Goal: Task Accomplishment & Management: Complete application form

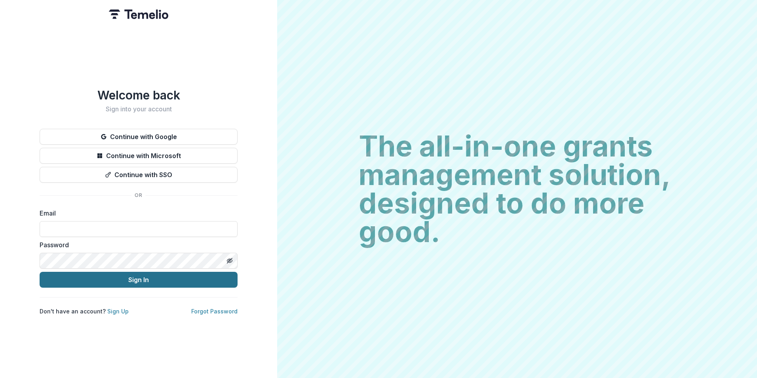
type input "**********"
click at [145, 278] on button "Sign In" at bounding box center [139, 280] width 198 height 16
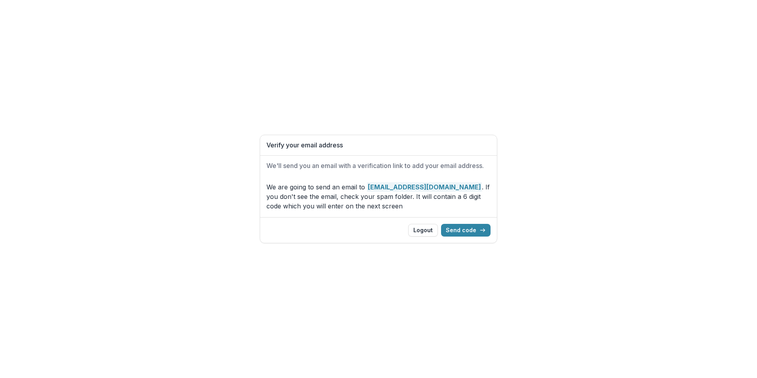
click at [464, 223] on div "Logout Send code" at bounding box center [378, 230] width 237 height 26
click at [464, 231] on button "Send code" at bounding box center [465, 230] width 49 height 13
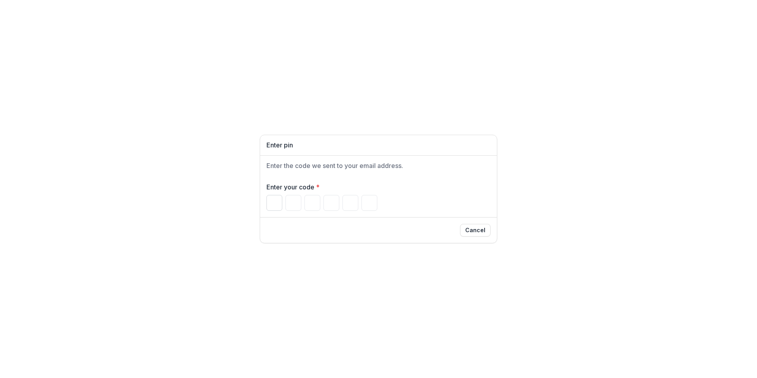
click at [271, 203] on input "Please enter your pin code" at bounding box center [274, 203] width 16 height 16
type input "*"
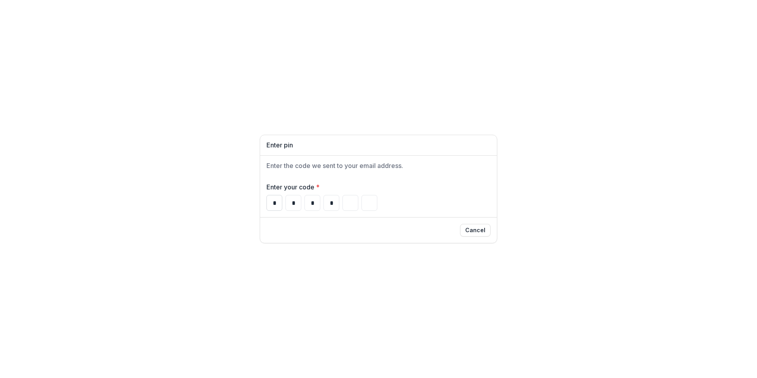
type input "*"
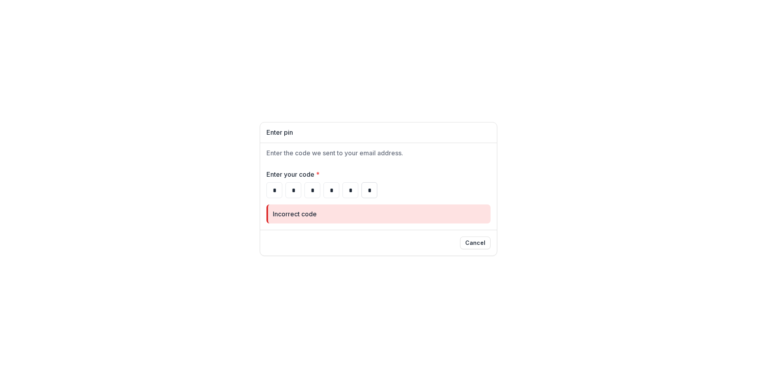
click at [367, 190] on input "*" at bounding box center [369, 190] width 16 height 16
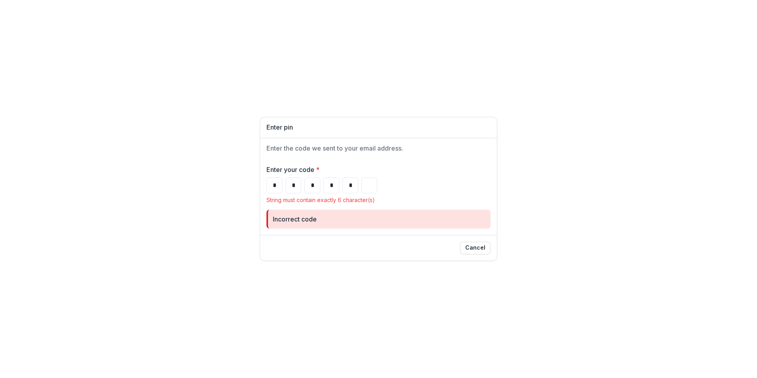
type input "*"
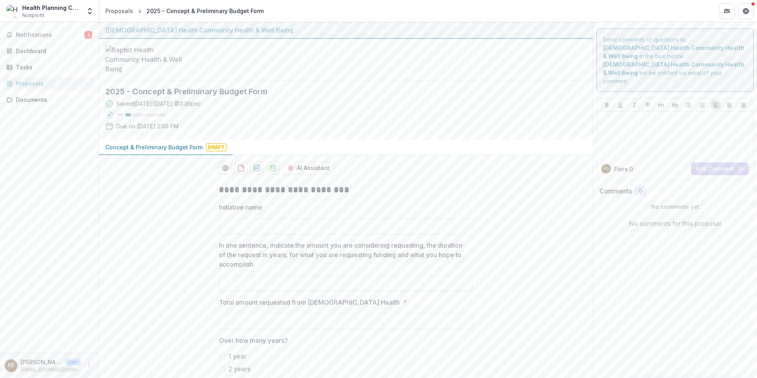
click at [365, 291] on input "In one sentence, indicate the amount you are considering requesting, the durati…" at bounding box center [345, 283] width 253 height 16
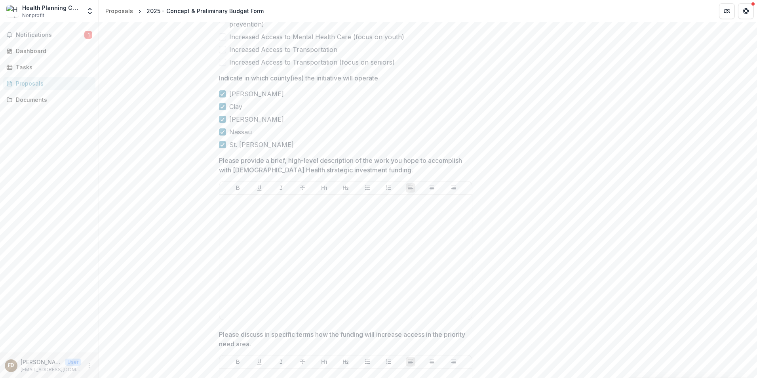
scroll to position [587, 0]
click at [258, 270] on div at bounding box center [345, 255] width 246 height 119
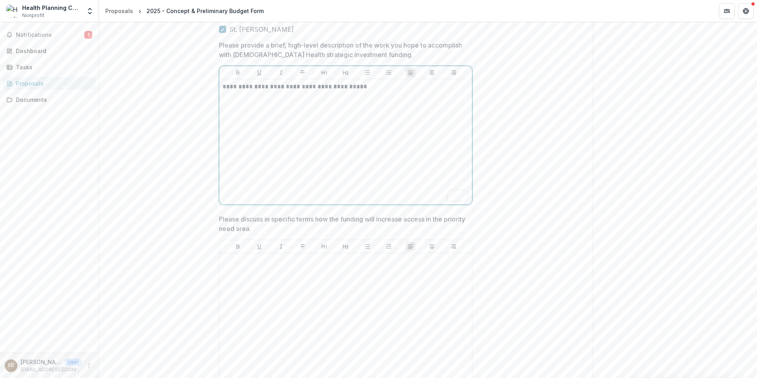
scroll to position [702, 0]
drag, startPoint x: 374, startPoint y: 126, endPoint x: 105, endPoint y: 162, distance: 271.5
click at [190, 136] on div "**********" at bounding box center [346, 304] width 494 height 1659
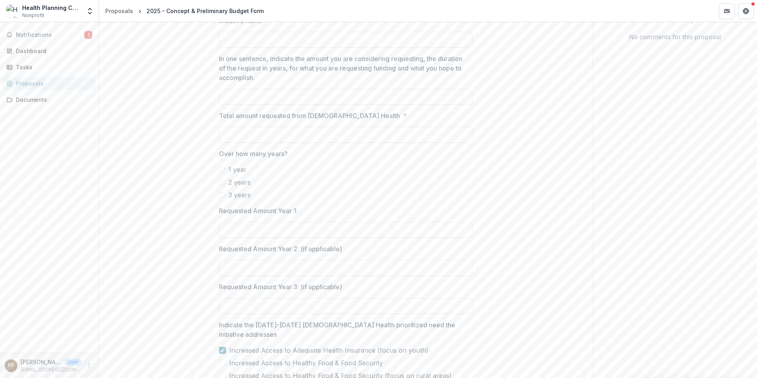
scroll to position [191, 0]
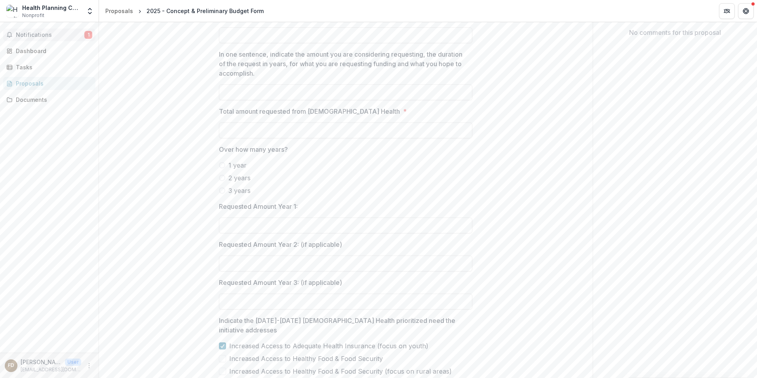
click at [61, 33] on span "Notifications" at bounding box center [50, 35] width 68 height 7
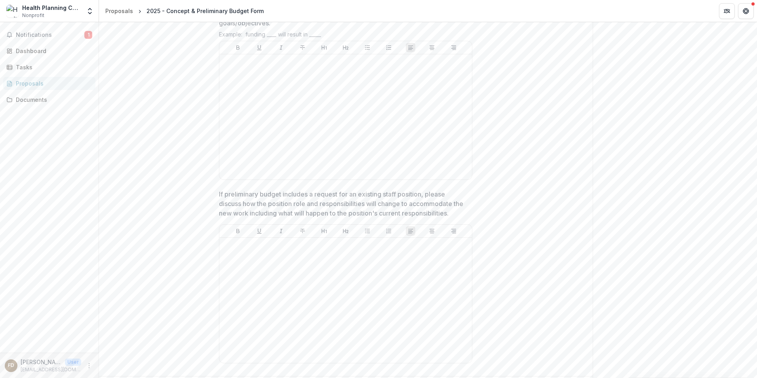
scroll to position [1528, 0]
